Goal: Transaction & Acquisition: Purchase product/service

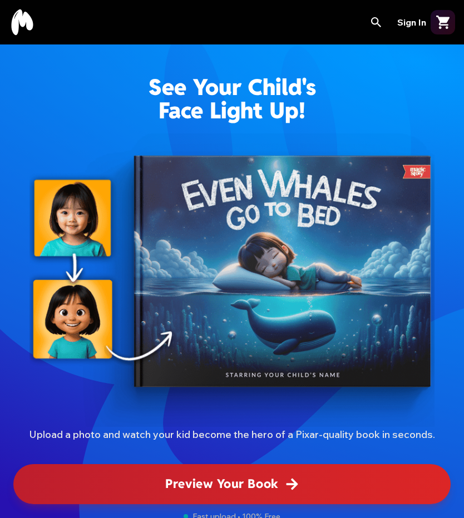
click at [273, 481] on span "Preview Your Book" at bounding box center [221, 484] width 113 height 18
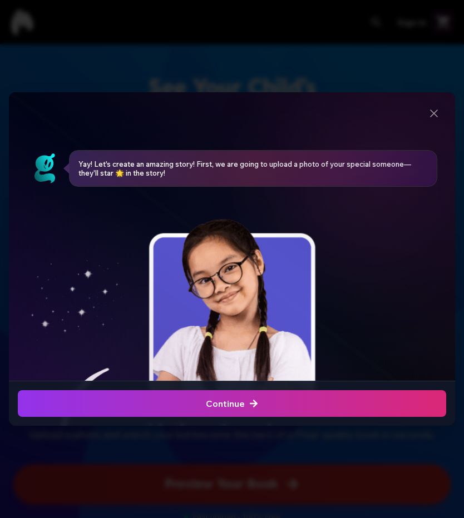
click at [253, 406] on icon "button" at bounding box center [253, 403] width 9 height 9
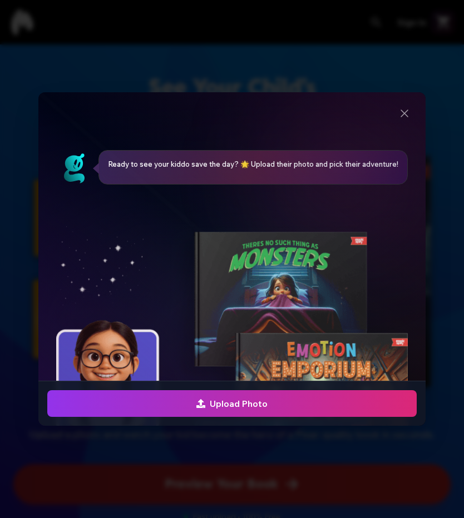
click at [231, 405] on span "Upload Photo" at bounding box center [231, 403] width 71 height 13
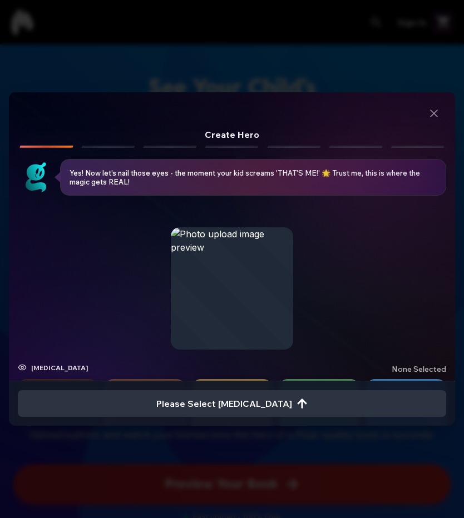
click at [392, 368] on span "None selected" at bounding box center [419, 369] width 55 height 11
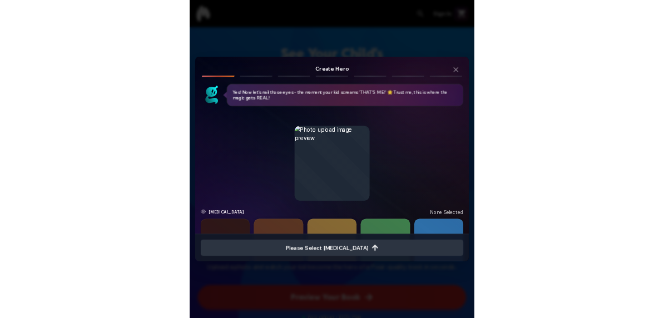
scroll to position [22, 0]
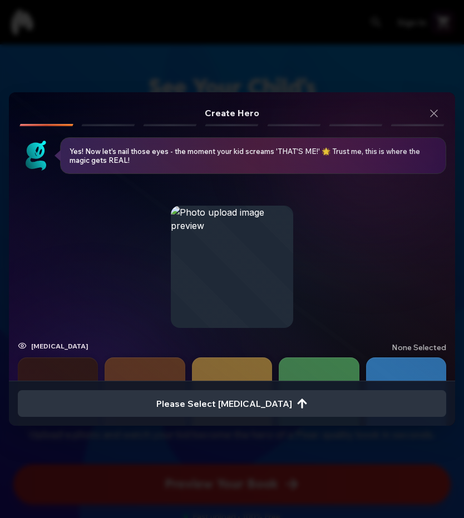
click at [98, 364] on button "button" at bounding box center [58, 398] width 80 height 80
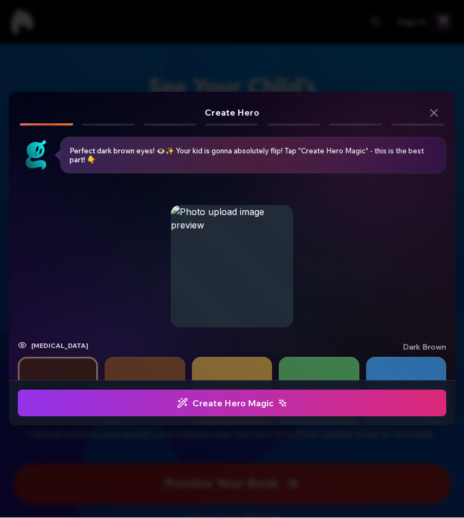
click at [256, 406] on span "Create Hero Magic" at bounding box center [232, 403] width 110 height 13
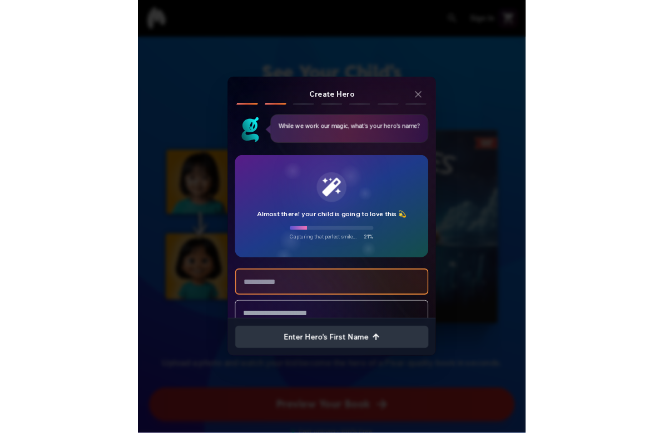
scroll to position [0, 0]
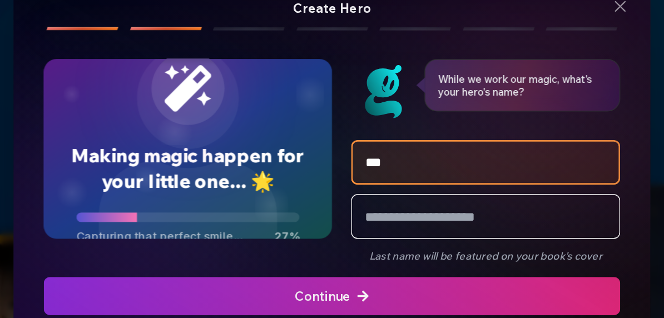
type input "****"
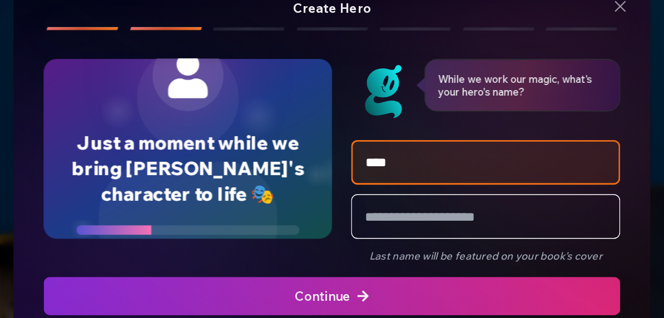
click at [306, 249] on span "Continue" at bounding box center [332, 255] width 52 height 13
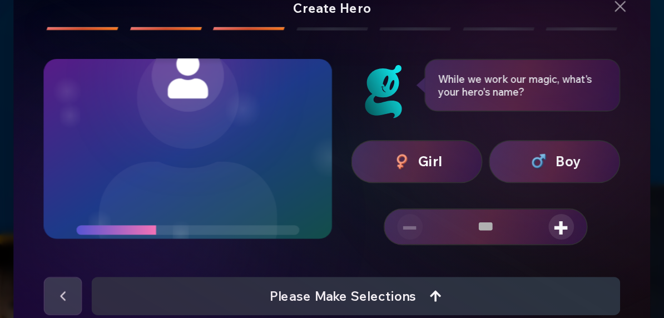
click at [393, 154] on span "Girl" at bounding box center [401, 161] width 17 height 14
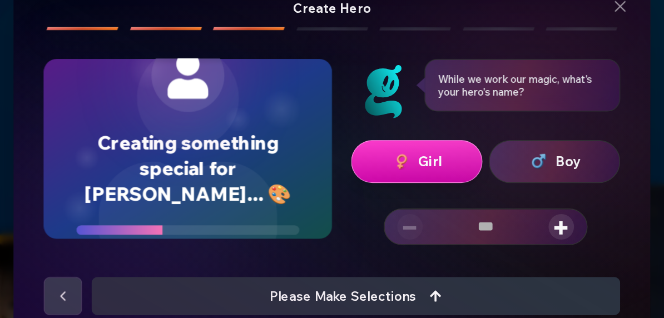
click at [463, 198] on span "+" at bounding box center [492, 207] width 10 height 18
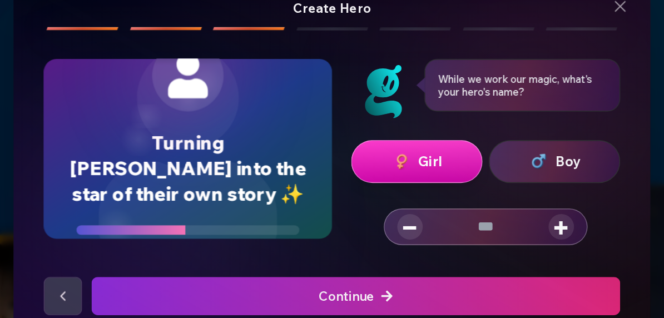
click at [463, 198] on span "+" at bounding box center [492, 207] width 10 height 18
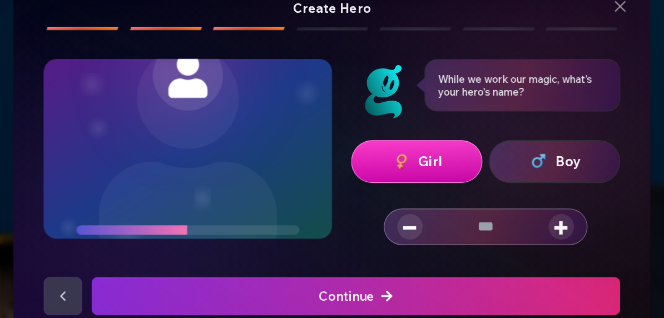
click at [463, 198] on span "+" at bounding box center [492, 207] width 10 height 18
type input "*"
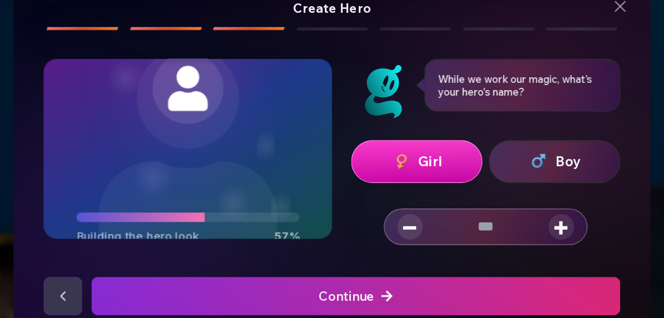
click at [323, 249] on span "Continue" at bounding box center [349, 255] width 52 height 13
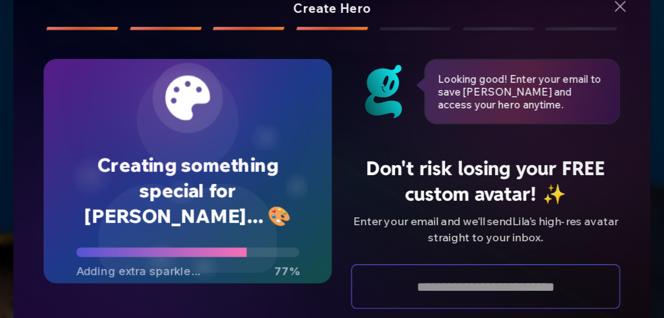
click at [345, 233] on input "email" at bounding box center [439, 248] width 188 height 31
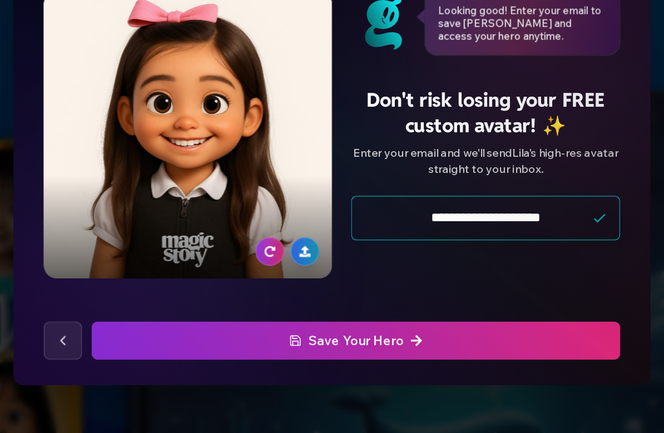
type input "**********"
click at [302, 346] on span "Save Your Hero" at bounding box center [348, 352] width 93 height 13
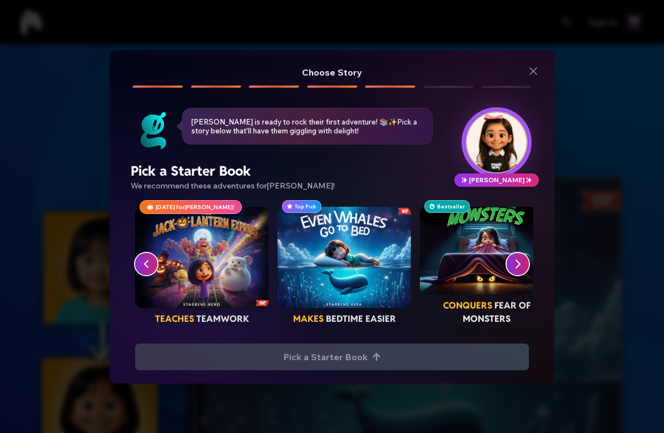
click at [463, 260] on icon "button" at bounding box center [517, 264] width 13 height 13
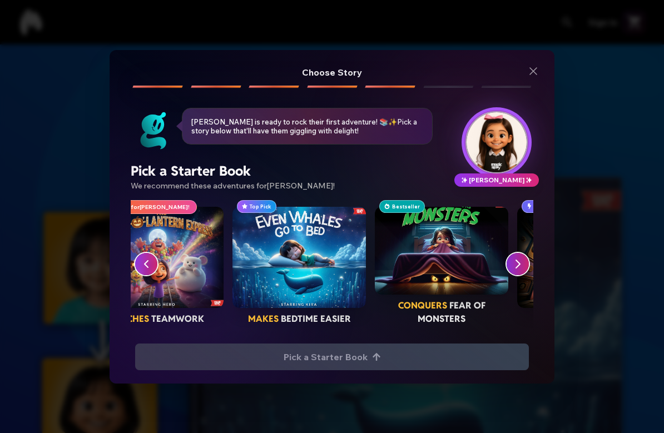
scroll to position [0, 142]
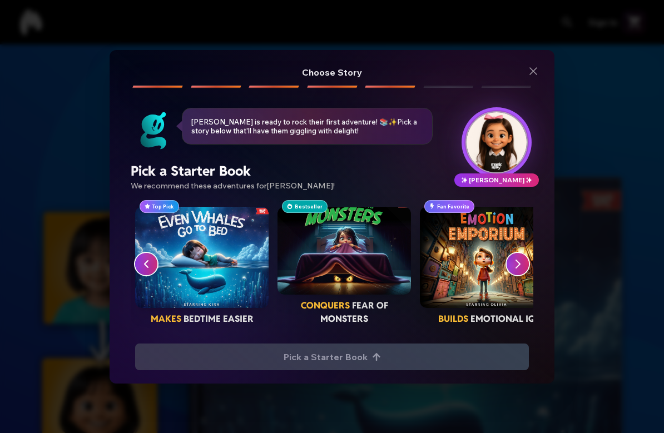
click at [463, 266] on icon "button" at bounding box center [517, 264] width 13 height 13
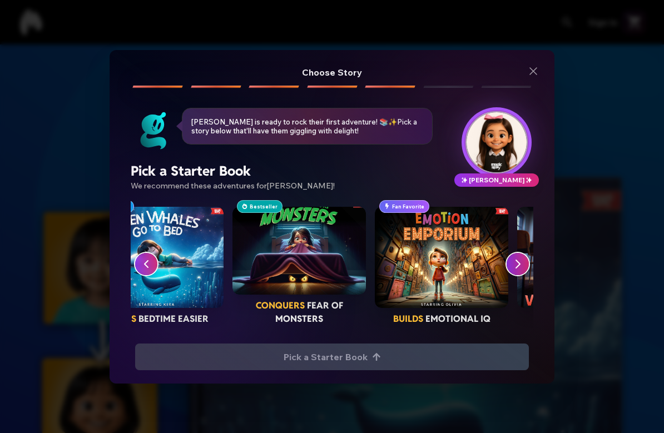
scroll to position [0, 285]
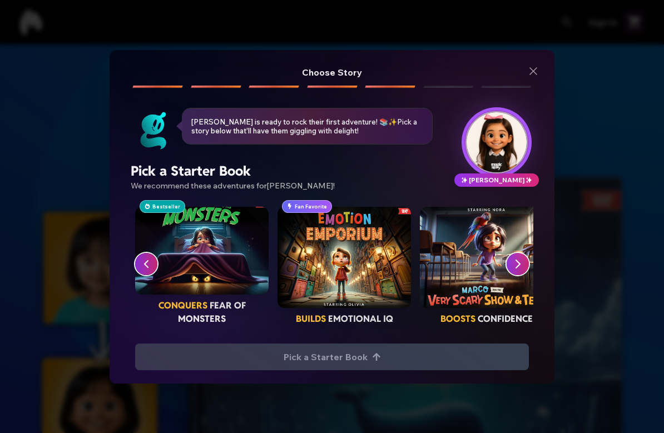
click at [463, 266] on icon "button" at bounding box center [518, 264] width 4 height 8
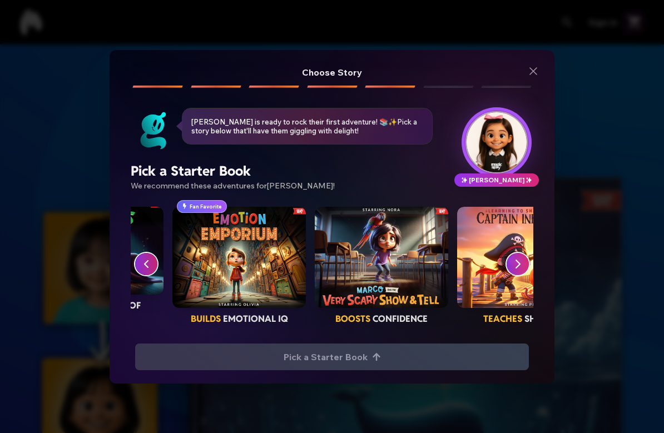
scroll to position [0, 427]
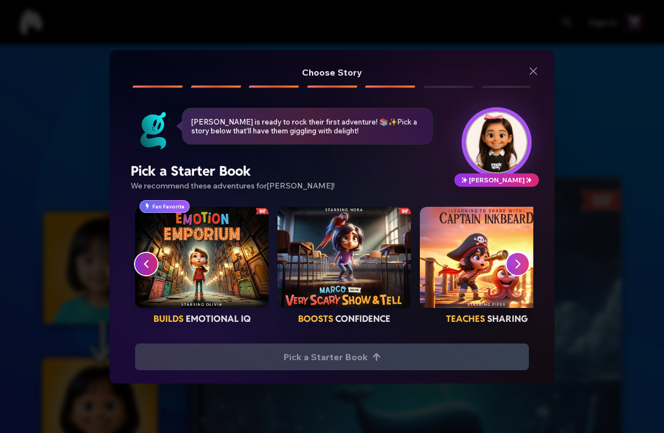
click at [463, 266] on icon "button" at bounding box center [517, 264] width 13 height 13
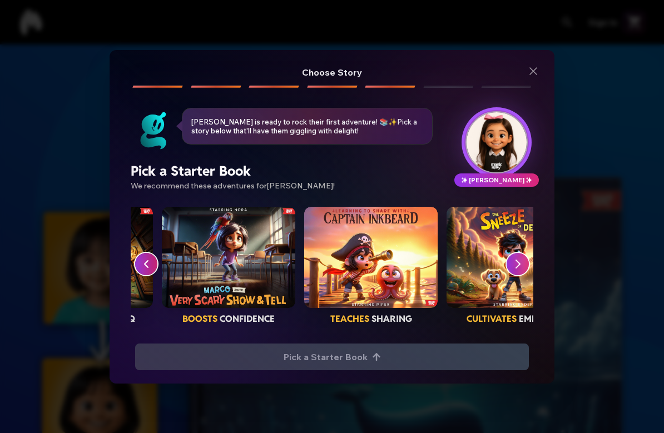
scroll to position [0, 570]
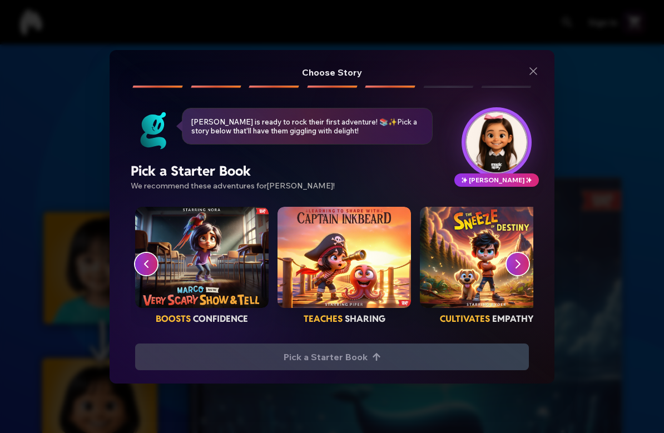
click at [463, 268] on icon "button" at bounding box center [517, 264] width 13 height 13
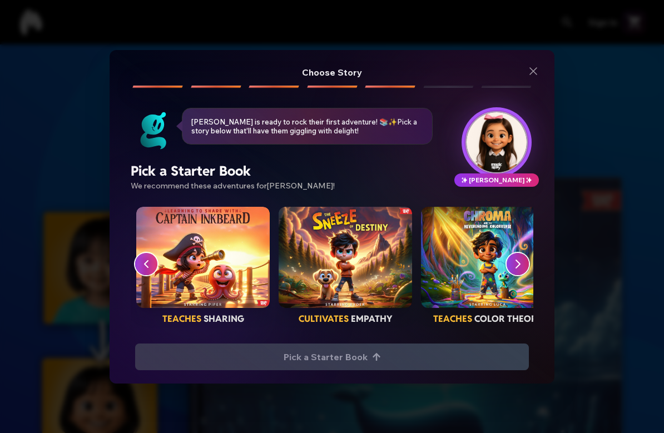
scroll to position [0, 712]
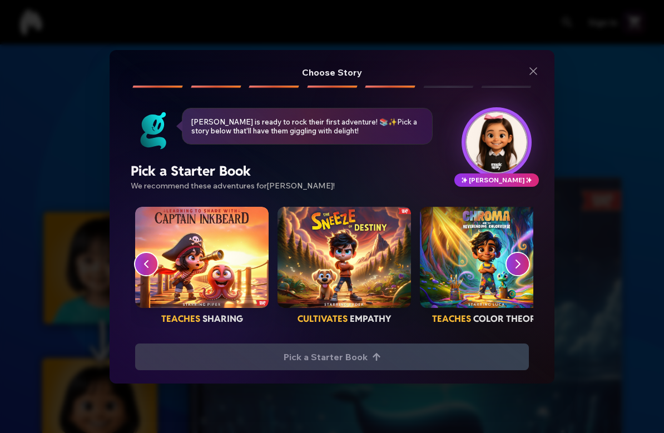
click at [463, 265] on button "button" at bounding box center [518, 264] width 22 height 22
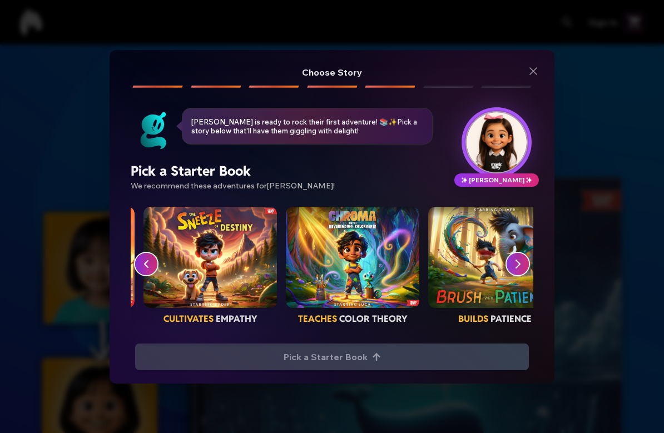
scroll to position [0, 854]
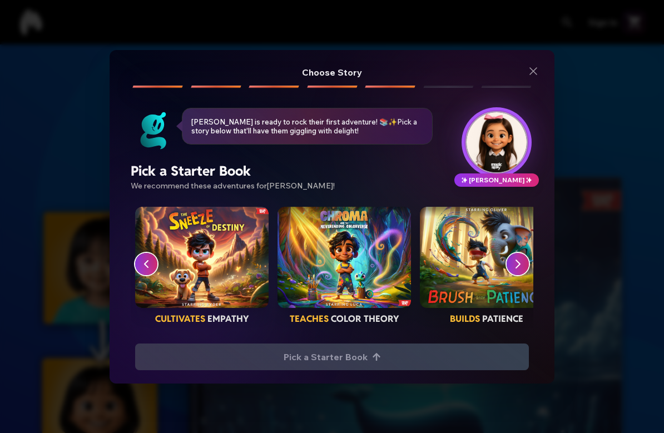
click at [463, 266] on icon "button" at bounding box center [517, 264] width 13 height 13
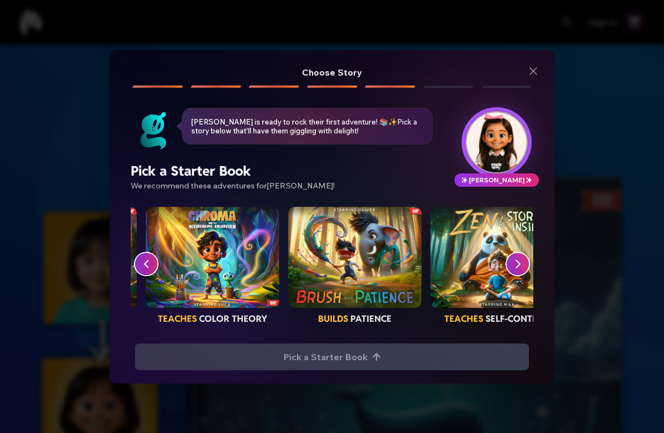
scroll to position [0, 997]
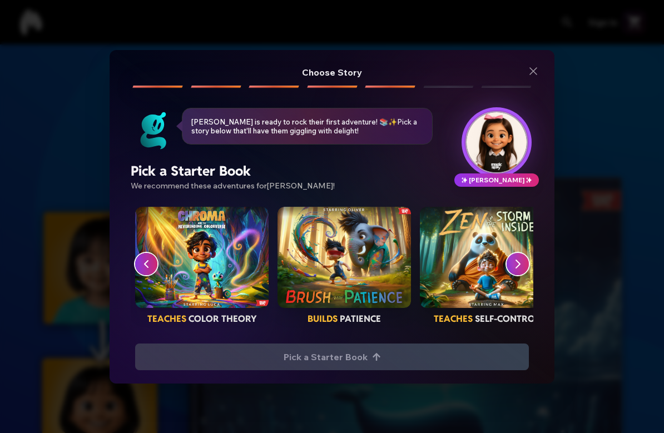
click at [463, 265] on div "button" at bounding box center [486, 257] width 133 height 101
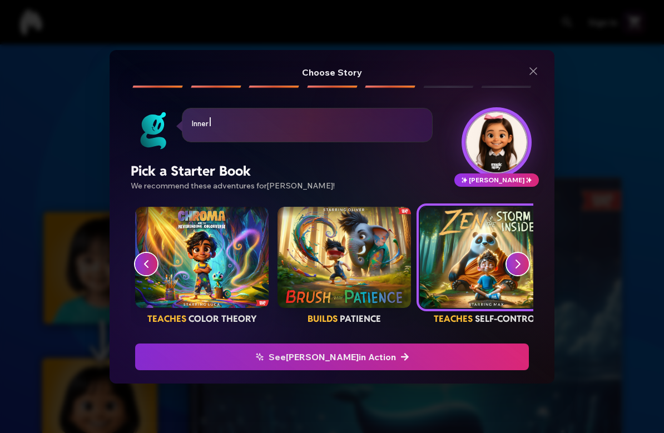
click at [463, 264] on icon "button" at bounding box center [517, 264] width 13 height 13
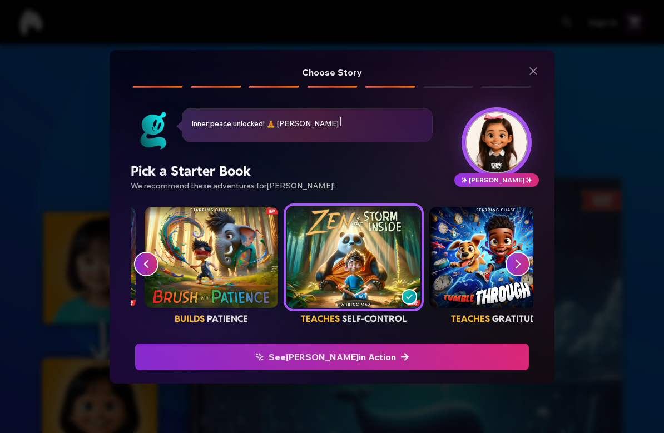
scroll to position [0, 1139]
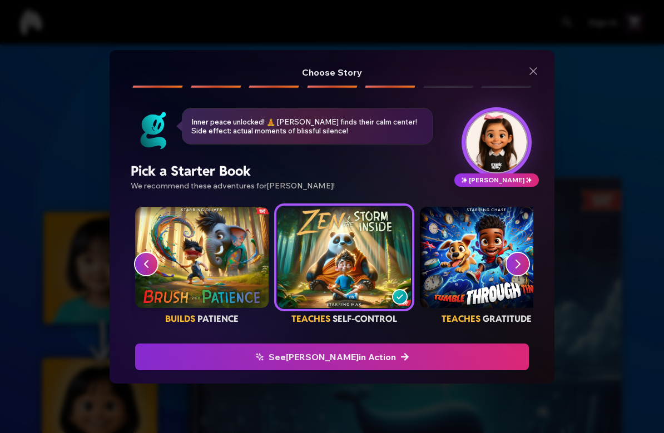
click at [463, 268] on icon "button" at bounding box center [517, 264] width 13 height 13
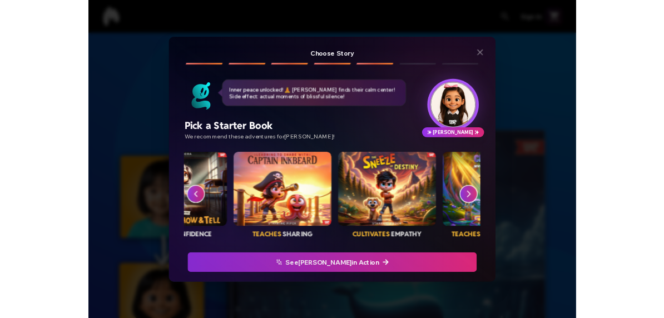
scroll to position [0, 650]
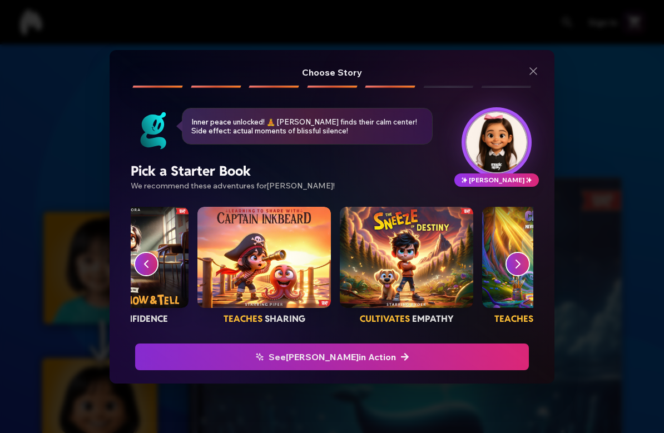
click at [282, 259] on div "button" at bounding box center [263, 257] width 133 height 101
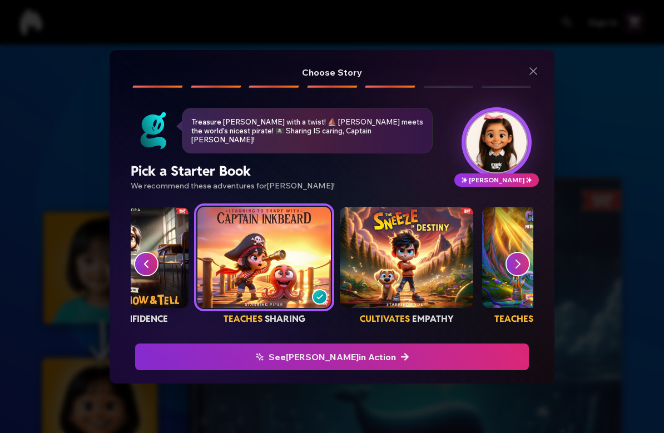
click at [368, 355] on span "See [PERSON_NAME] in Action" at bounding box center [332, 356] width 380 height 13
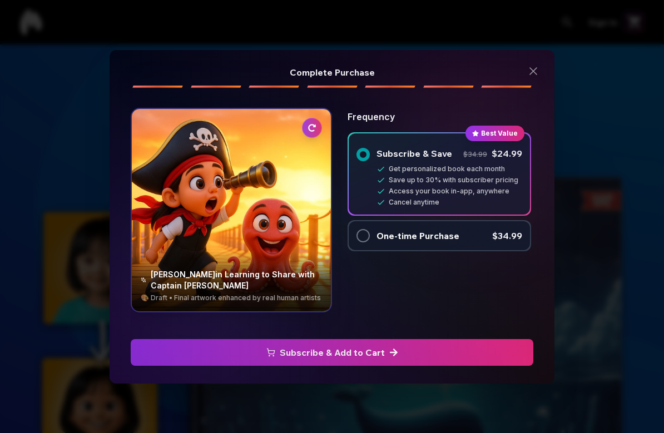
click at [278, 246] on div at bounding box center [231, 210] width 199 height 202
click at [365, 233] on div "button" at bounding box center [363, 235] width 13 height 13
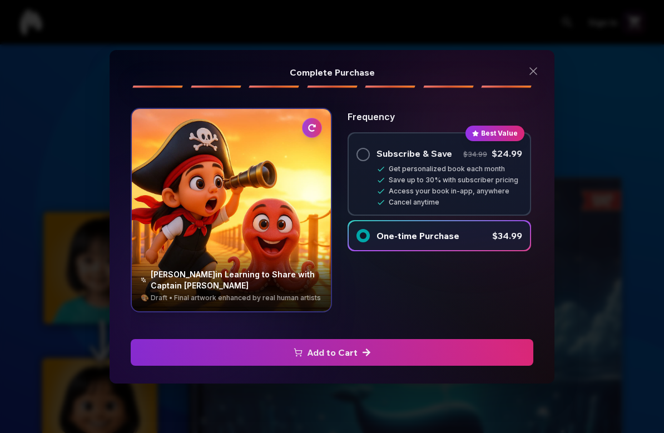
click at [463, 7] on div "Complete Purchase Complete Purchase [PERSON_NAME] in Learning to Share with Cap…" at bounding box center [332, 216] width 664 height 433
